Goal: Task Accomplishment & Management: Manage account settings

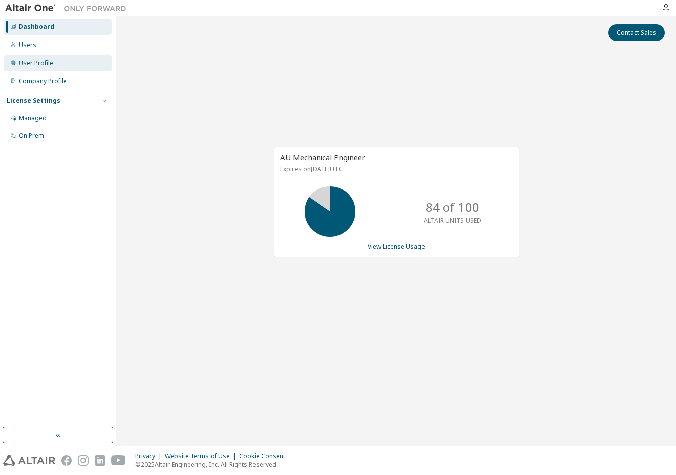
click at [34, 70] on div "User Profile" at bounding box center [58, 63] width 108 height 16
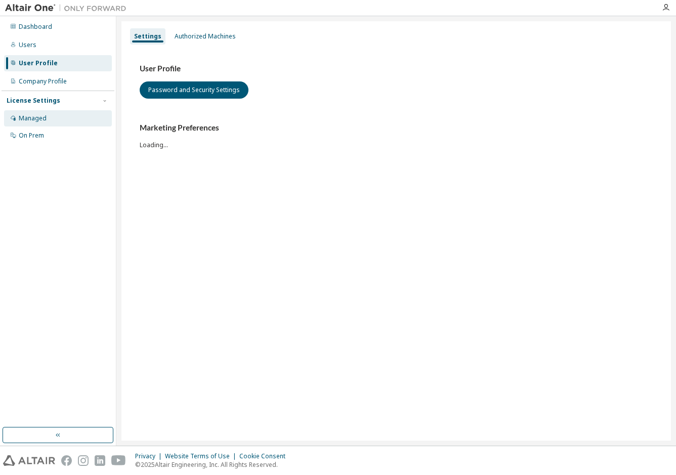
click at [36, 118] on div "Managed" at bounding box center [33, 118] width 28 height 8
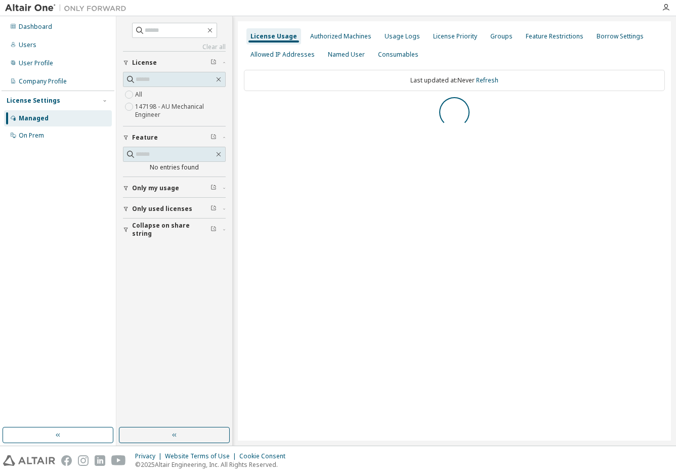
click at [45, 85] on div "Company Profile" at bounding box center [43, 81] width 48 height 8
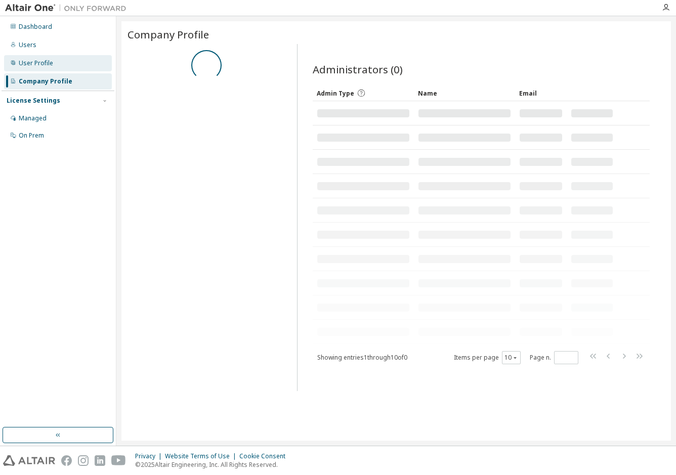
click at [47, 63] on div "User Profile" at bounding box center [36, 63] width 34 height 8
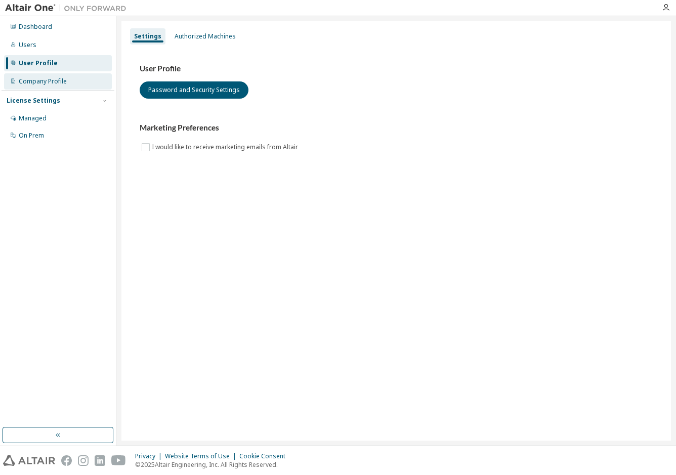
click at [56, 85] on div "Company Profile" at bounding box center [43, 81] width 48 height 8
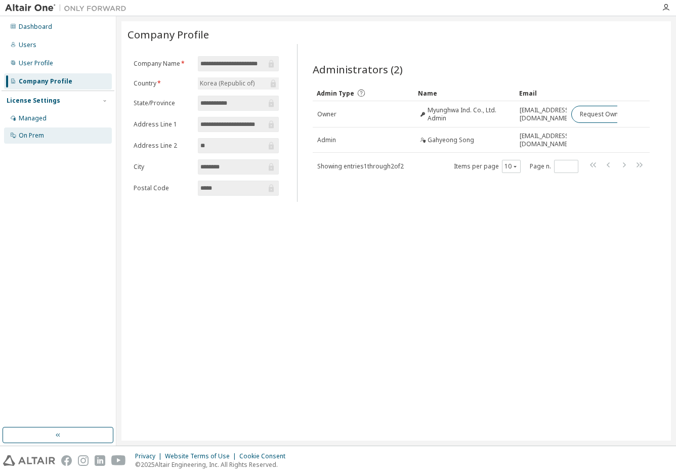
click at [53, 138] on div "On Prem" at bounding box center [58, 135] width 108 height 16
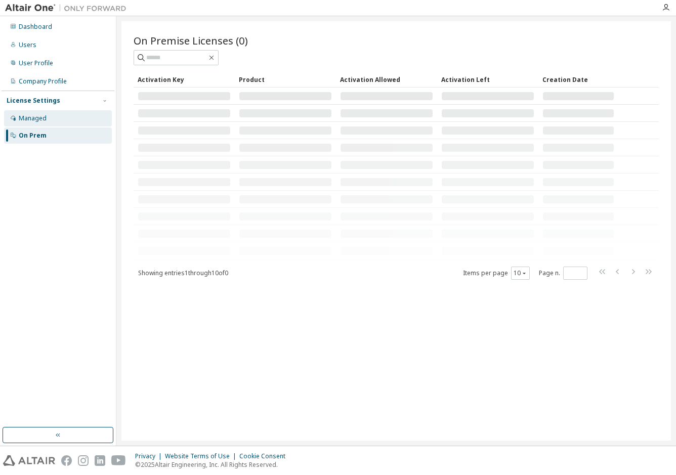
click at [47, 118] on div "Managed" at bounding box center [58, 118] width 108 height 16
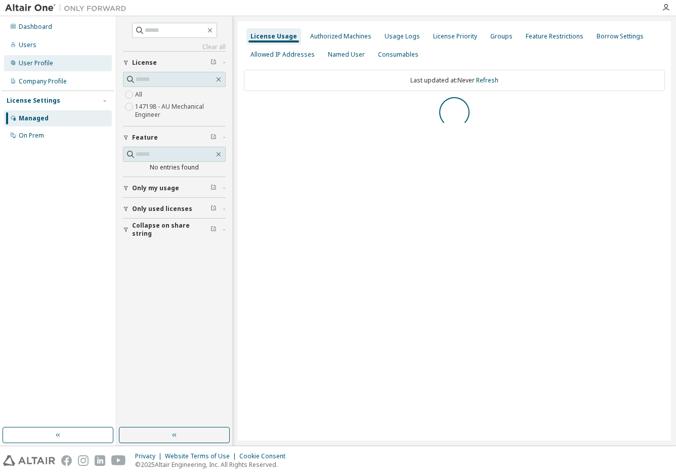
click at [57, 68] on div "User Profile" at bounding box center [58, 63] width 108 height 16
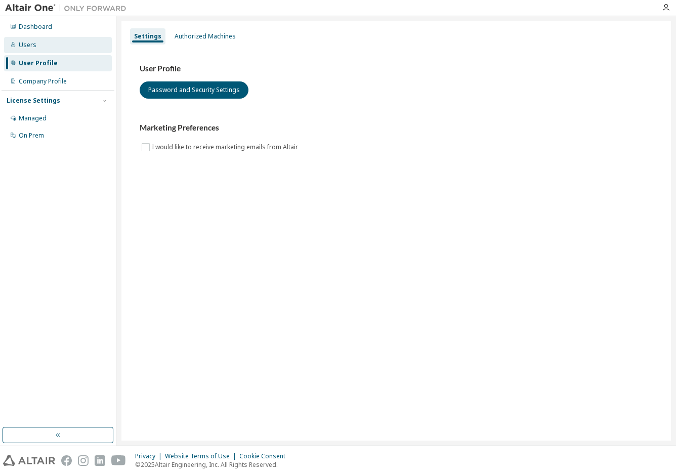
click at [48, 49] on div "Users" at bounding box center [58, 45] width 108 height 16
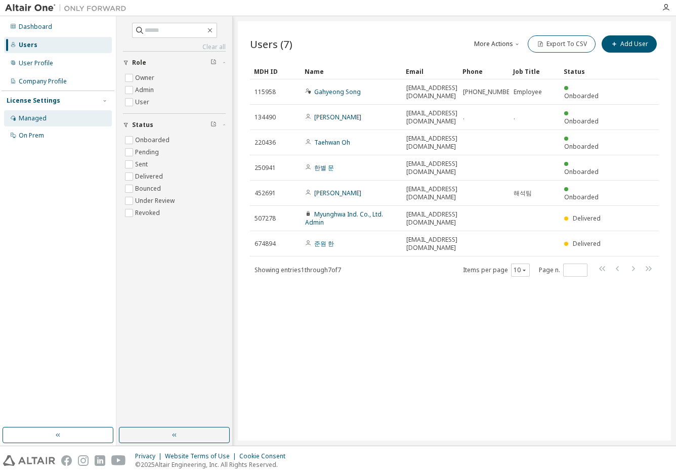
click at [24, 122] on div "Managed" at bounding box center [33, 118] width 28 height 8
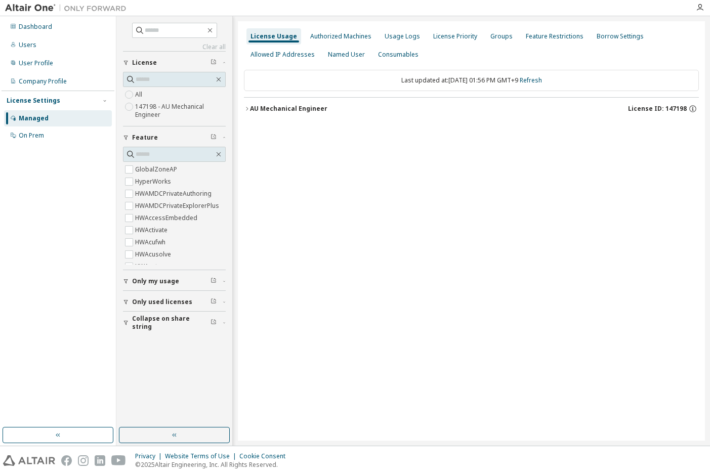
click at [250, 111] on div "AU Mechanical Engineer" at bounding box center [288, 109] width 77 height 8
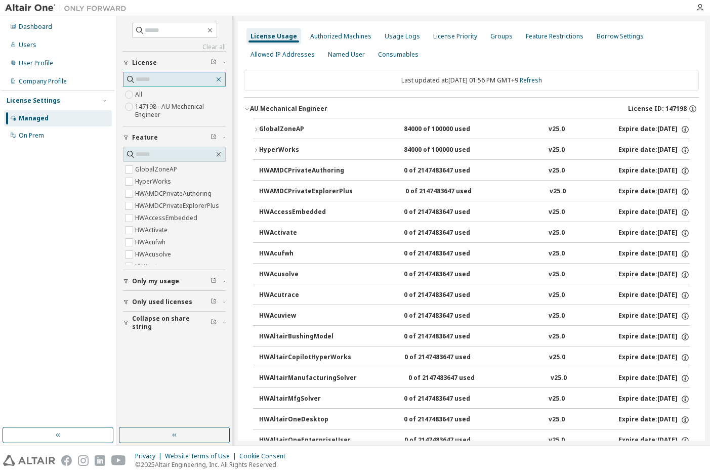
click at [223, 78] on button "button" at bounding box center [218, 79] width 9 height 9
click at [309, 128] on div "GlobalZoneAP" at bounding box center [304, 129] width 91 height 9
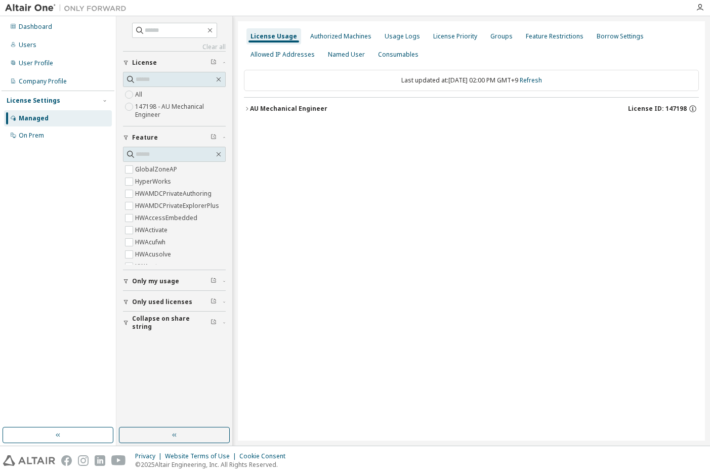
click at [290, 103] on button "AU Mechanical Engineer License ID: 147198" at bounding box center [471, 109] width 455 height 22
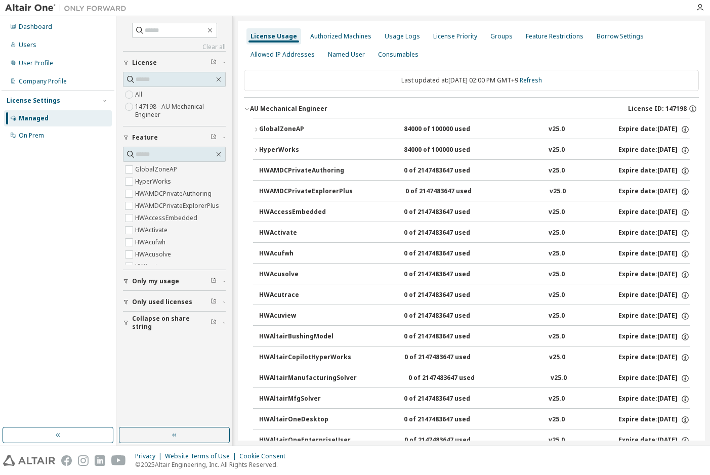
click at [292, 127] on div "GlobalZoneAP" at bounding box center [304, 129] width 91 height 9
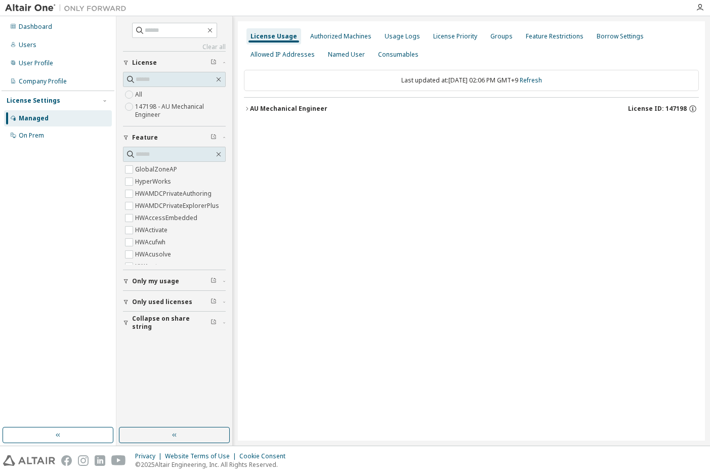
click at [350, 121] on div "Last updated at: Fri 2025-09-05 02:06 PM GMT+9 Refresh AU Mechanical Engineer L…" at bounding box center [471, 95] width 455 height 62
click at [347, 113] on button "AU Mechanical Engineer License ID: 147198" at bounding box center [471, 109] width 455 height 22
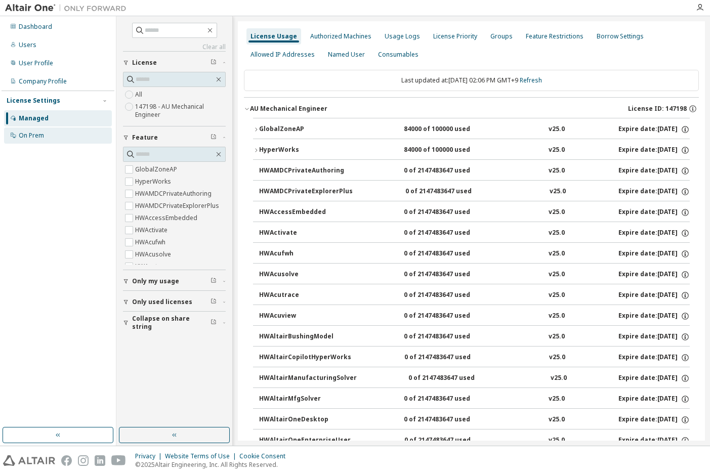
click at [38, 133] on div "On Prem" at bounding box center [31, 136] width 25 height 8
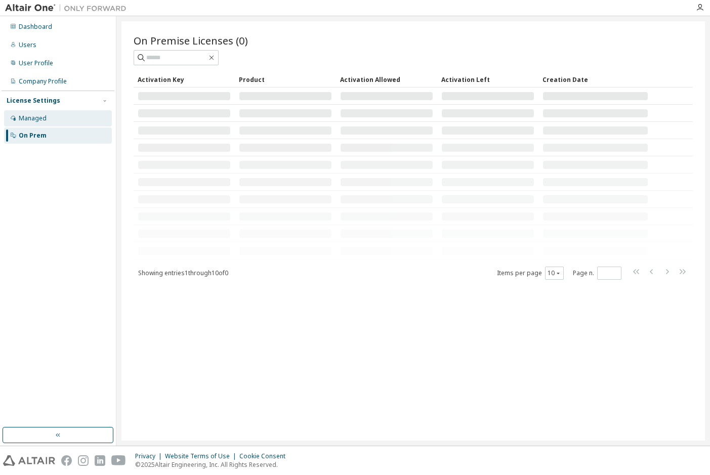
click at [40, 121] on div "Managed" at bounding box center [33, 118] width 28 height 8
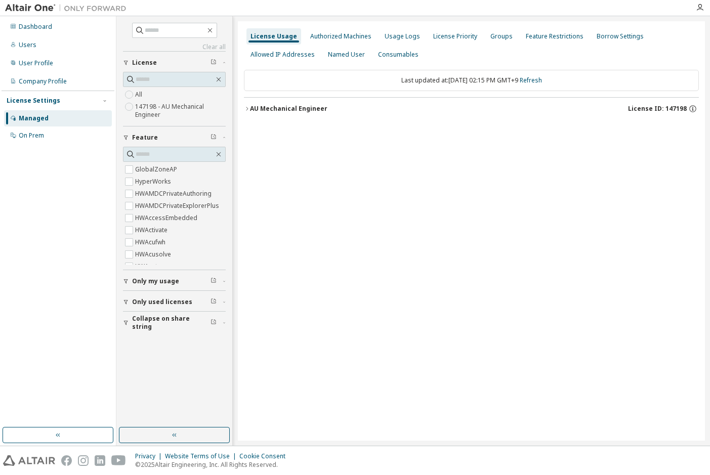
click at [282, 113] on div "AU Mechanical Engineer License ID: 147198" at bounding box center [474, 108] width 449 height 9
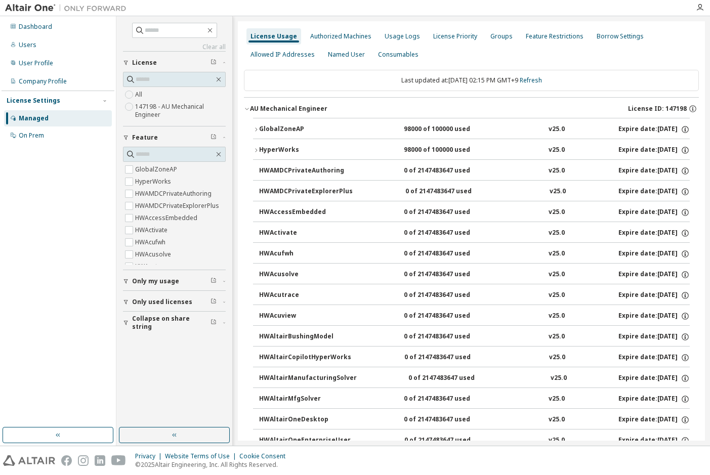
click at [281, 133] on div "GlobalZoneAP" at bounding box center [304, 129] width 91 height 9
